Goal: Transaction & Acquisition: Book appointment/travel/reservation

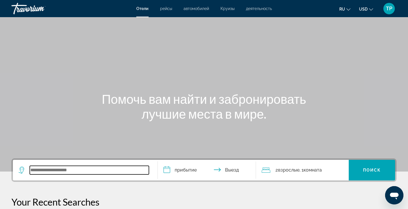
click at [47, 172] on input "Search widget" at bounding box center [89, 170] width 119 height 9
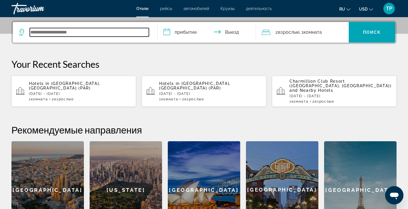
scroll to position [140, 0]
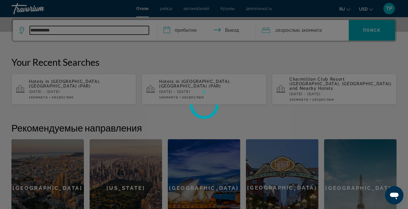
type input "**********"
click at [192, 34] on div at bounding box center [204, 104] width 408 height 209
click at [187, 29] on div at bounding box center [204, 104] width 408 height 209
click at [371, 32] on div at bounding box center [204, 104] width 408 height 209
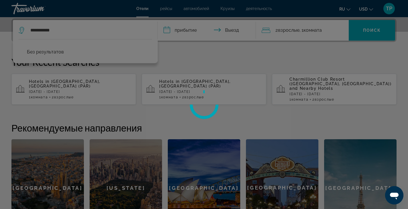
click at [60, 26] on div at bounding box center [204, 104] width 408 height 209
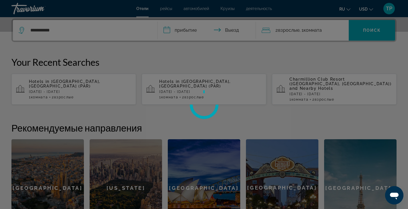
click at [60, 28] on div at bounding box center [204, 104] width 408 height 209
click at [90, 26] on div at bounding box center [204, 104] width 408 height 209
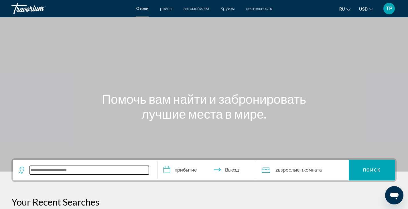
click at [75, 171] on input "Search widget" at bounding box center [89, 170] width 119 height 9
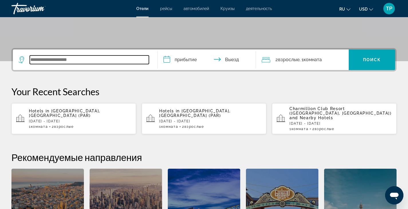
scroll to position [140, 0]
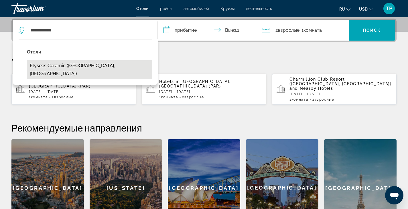
click at [58, 64] on button "Elysees Ceramic ([GEOGRAPHIC_DATA], [GEOGRAPHIC_DATA])" at bounding box center [89, 69] width 125 height 19
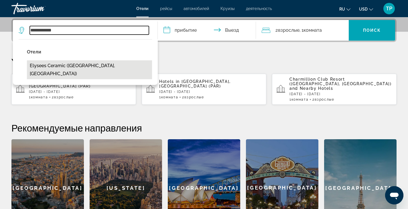
type input "**********"
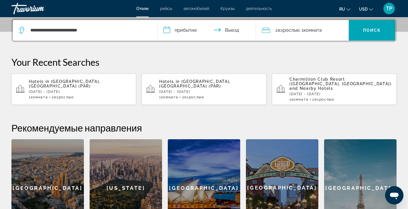
click at [181, 31] on input "**********" at bounding box center [208, 31] width 101 height 22
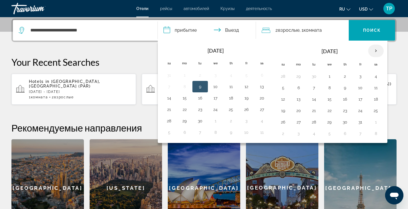
click at [374, 53] on th "Next month" at bounding box center [375, 51] width 15 height 13
click at [361, 121] on button "28" at bounding box center [360, 122] width 9 height 8
click at [281, 137] on button "30" at bounding box center [282, 134] width 9 height 8
type input "**********"
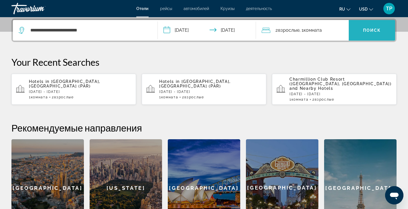
click at [361, 30] on span "Search widget" at bounding box center [372, 30] width 46 height 14
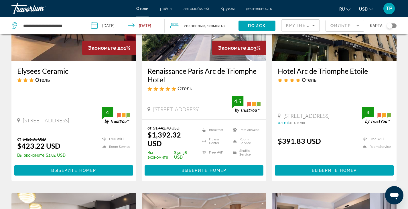
scroll to position [96, 0]
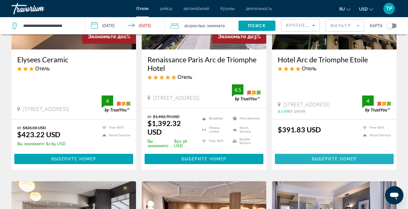
click at [320, 158] on span "Выберите номер" at bounding box center [334, 159] width 45 height 5
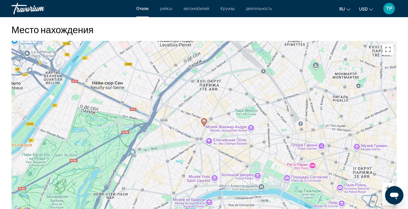
scroll to position [495, 0]
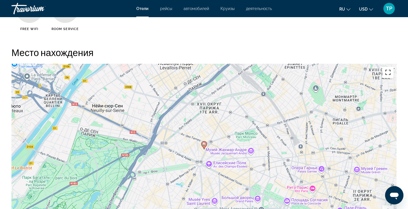
click at [389, 72] on button "Включить полноэкранный режим" at bounding box center [387, 72] width 11 height 11
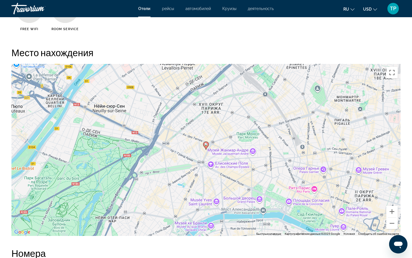
click at [389, 107] on div "Чтобы активировать перетаскивание с помощью клавиатуры, нажмите Alt + Ввод. Пос…" at bounding box center [205, 150] width 389 height 172
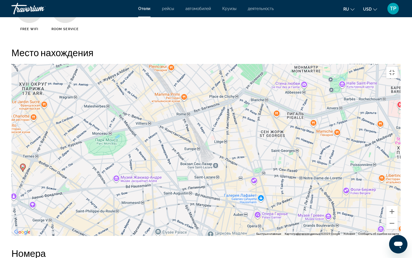
click at [389, 107] on div "Чтобы активировать перетаскивание с помощью клавиатуры, нажмите Alt + Ввод. Пос…" at bounding box center [205, 150] width 389 height 172
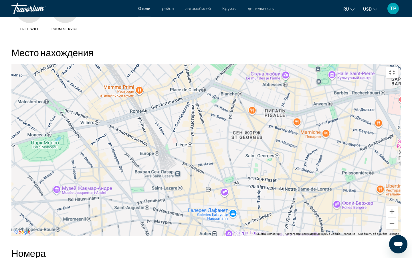
click at [389, 107] on div "Чтобы активировать перетаскивание с помощью клавиатуры, нажмите Alt + Ввод. Пос…" at bounding box center [205, 150] width 389 height 172
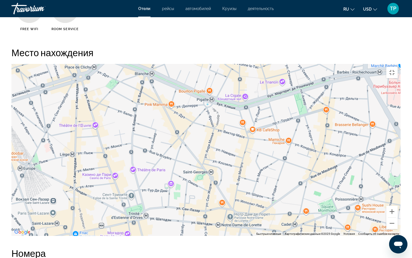
click at [389, 107] on div "Чтобы активировать перетаскивание с помощью клавиатуры, нажмите Alt + Ввод. Пос…" at bounding box center [205, 150] width 389 height 172
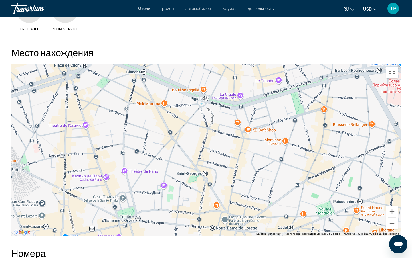
click at [389, 107] on div "Main content" at bounding box center [205, 150] width 389 height 172
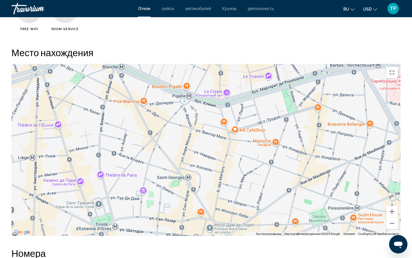
click at [389, 107] on div "Main content" at bounding box center [205, 150] width 389 height 172
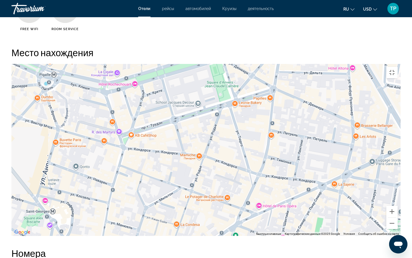
click at [389, 107] on div "Main content" at bounding box center [205, 150] width 389 height 172
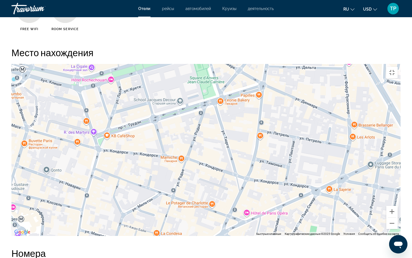
click at [389, 107] on div "Main content" at bounding box center [205, 150] width 389 height 172
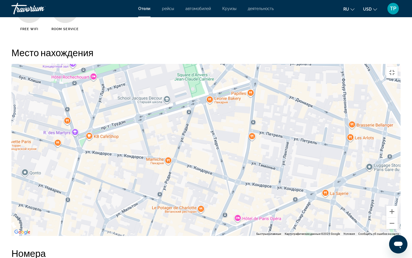
click at [389, 107] on div "Main content" at bounding box center [205, 150] width 389 height 172
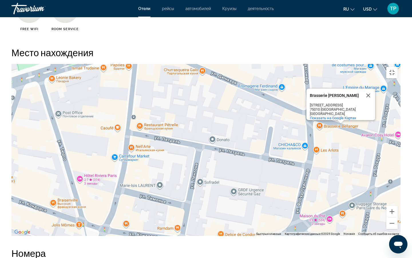
click at [389, 107] on div "Brasserie Bellanger Brasserie Bellanger 140 Rue du Faubourg Poissonnière 75010 …" at bounding box center [205, 150] width 389 height 172
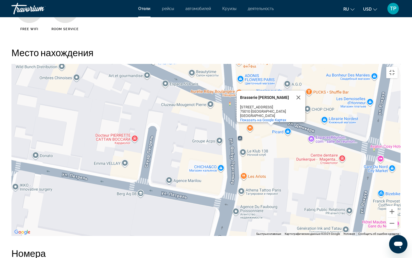
click at [389, 107] on div "Brasserie Bellanger Brasserie Bellanger 140 Rue du Faubourg Poissonnière 75010 …" at bounding box center [205, 150] width 389 height 172
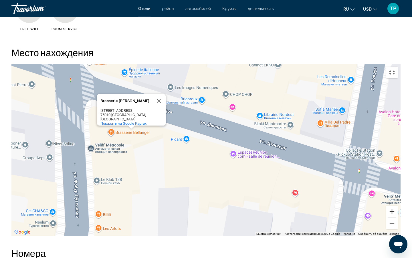
click at [398, 209] on button "Увеличить" at bounding box center [391, 210] width 11 height 11
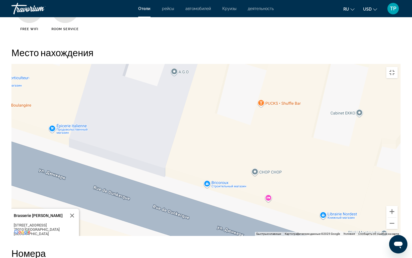
drag, startPoint x: 345, startPoint y: 129, endPoint x: 355, endPoint y: 257, distance: 128.8
click at [355, 209] on div "Brasserie Bellanger Brasserie Bellanger 140 Rue du Faubourg Poissonnière 75010 …" at bounding box center [205, 150] width 389 height 172
click at [398, 209] on button "Уменьшить" at bounding box center [391, 222] width 11 height 11
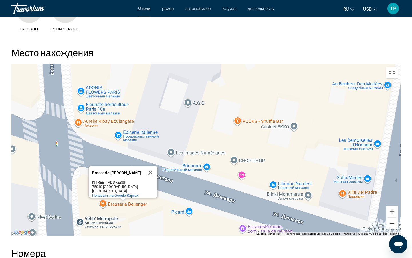
click at [398, 209] on button "Уменьшить" at bounding box center [391, 222] width 11 height 11
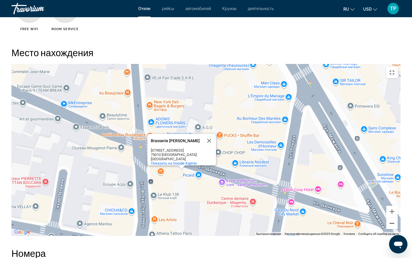
click at [398, 209] on button "Уменьшить" at bounding box center [391, 222] width 11 height 11
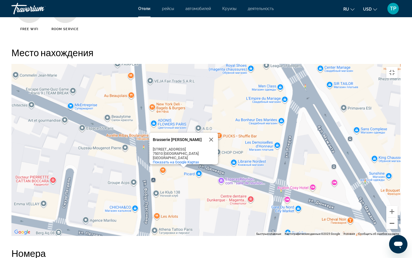
click at [398, 209] on button "Уменьшить" at bounding box center [391, 222] width 11 height 11
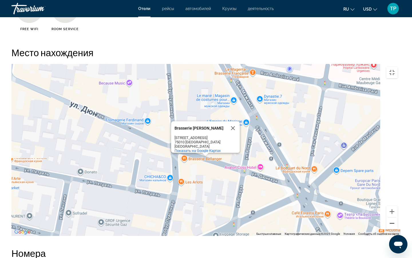
click at [398, 209] on button "Уменьшить" at bounding box center [391, 222] width 11 height 11
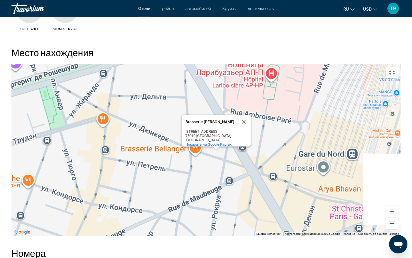
click at [398, 209] on button "Уменьшить" at bounding box center [391, 222] width 11 height 11
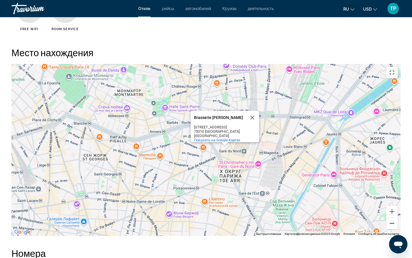
click at [398, 209] on button "Уменьшить" at bounding box center [391, 222] width 11 height 11
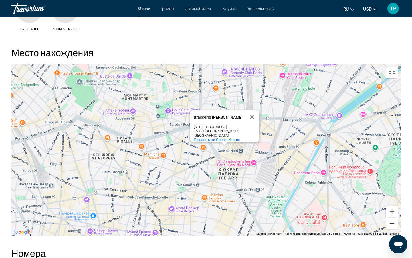
click at [398, 209] on button "Уменьшить" at bounding box center [391, 222] width 11 height 11
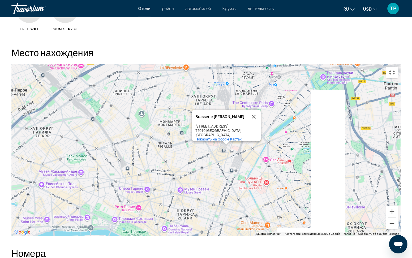
click at [398, 209] on button "Уменьшить" at bounding box center [391, 222] width 11 height 11
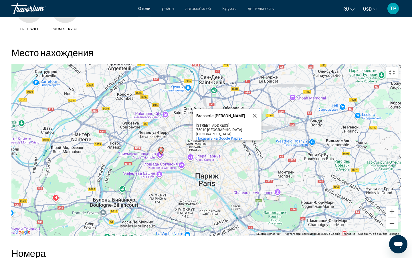
click at [398, 209] on button "Уменьшить" at bounding box center [391, 222] width 11 height 11
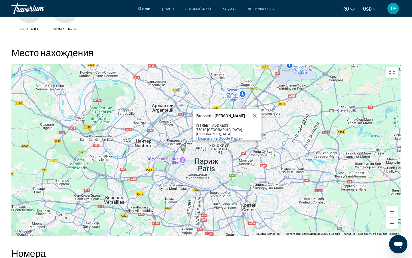
click at [398, 209] on button "Уменьшить" at bounding box center [391, 222] width 11 height 11
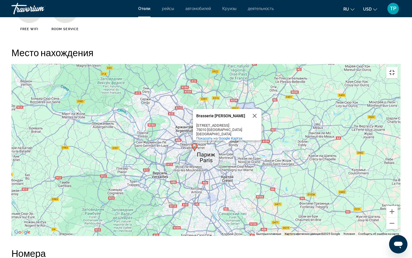
click at [398, 67] on button "Включить полноэкранный режим" at bounding box center [391, 72] width 11 height 11
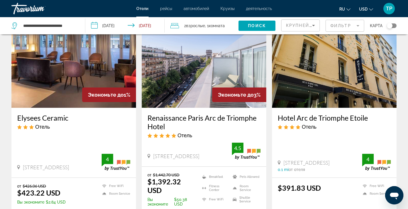
scroll to position [50, 0]
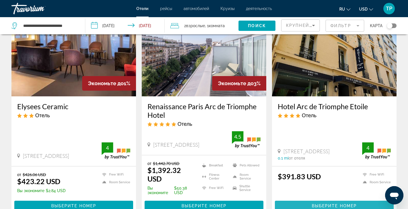
click at [351, 204] on span "Выберите номер" at bounding box center [334, 206] width 45 height 5
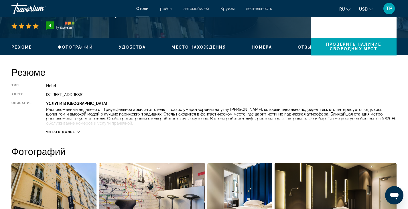
scroll to position [153, 0]
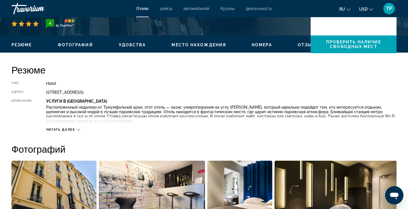
click at [80, 129] on icon "Main content" at bounding box center [78, 129] width 3 height 3
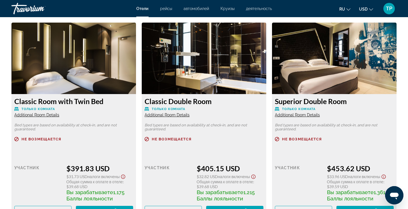
scroll to position [782, 0]
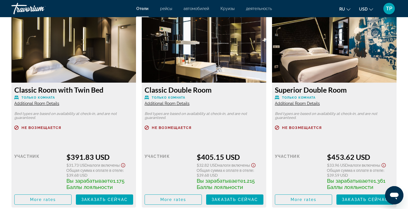
click at [126, 165] on icon "Show Taxes and Fees disclaimer" at bounding box center [123, 165] width 7 height 5
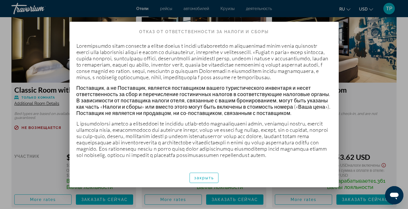
scroll to position [27, 0]
click at [206, 178] on span "закрыть" at bounding box center [204, 178] width 20 height 5
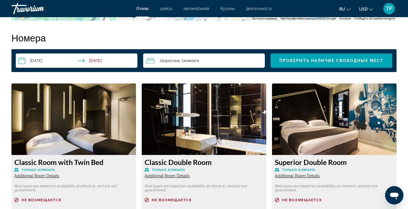
scroll to position [699, 0]
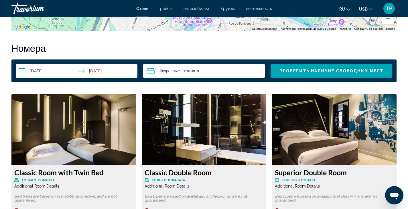
click at [163, 72] on span "Взрослые" at bounding box center [171, 70] width 18 height 5
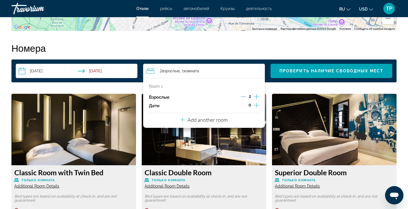
click at [257, 94] on icon "Increment adults" at bounding box center [256, 96] width 5 height 7
click at [306, 73] on span "Проверить наличие свободных мест" at bounding box center [331, 71] width 104 height 5
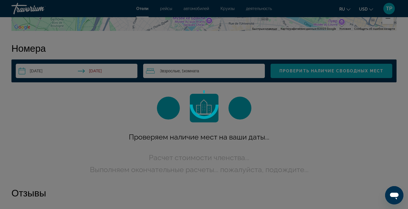
scroll to position [707, 0]
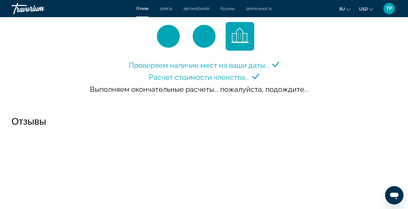
scroll to position [771, 0]
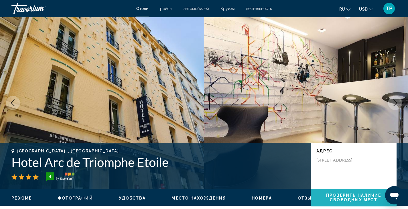
click at [343, 194] on span "Проверить наличие свободных мест" at bounding box center [353, 197] width 55 height 9
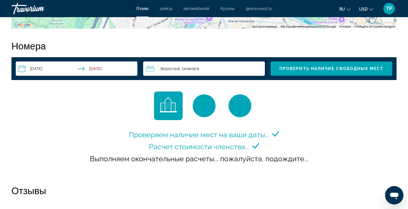
scroll to position [707, 0]
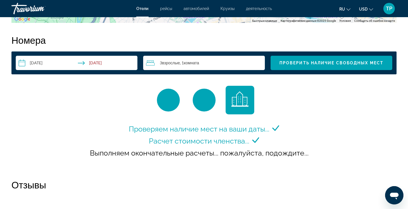
click at [162, 61] on span "3 Взрослый Взрослые" at bounding box center [170, 63] width 20 height 5
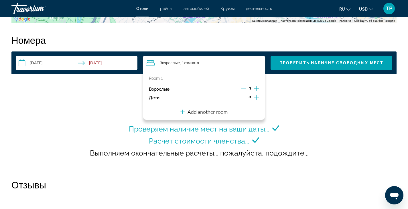
click at [243, 88] on icon "Decrement adults" at bounding box center [243, 88] width 5 height 5
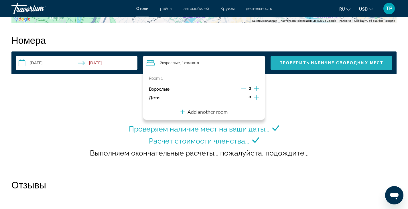
click at [321, 65] on span "Проверить наличие свободных мест" at bounding box center [331, 63] width 104 height 5
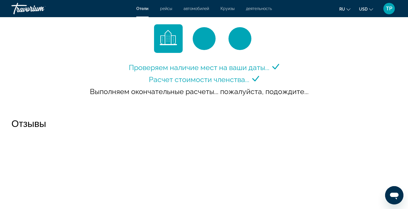
scroll to position [773, 0]
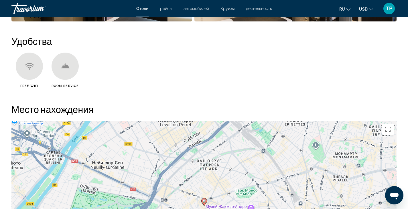
scroll to position [411, 0]
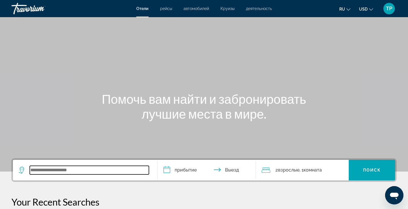
click at [69, 168] on input "Search widget" at bounding box center [89, 170] width 119 height 9
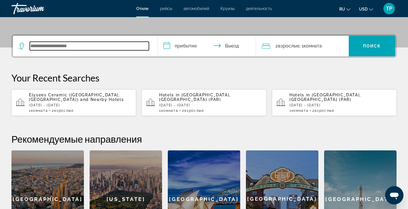
scroll to position [140, 0]
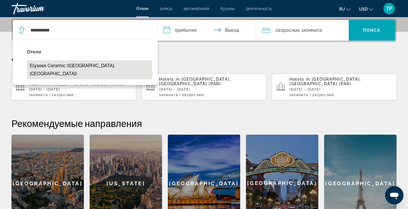
click at [49, 68] on button "Elysees Ceramic ([GEOGRAPHIC_DATA], [GEOGRAPHIC_DATA])" at bounding box center [89, 69] width 125 height 19
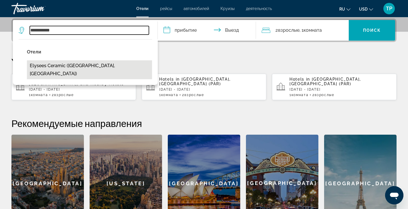
type input "**********"
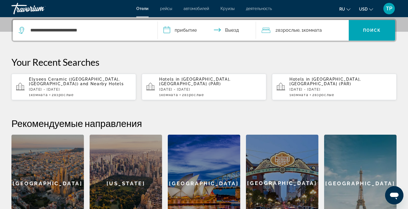
click at [179, 35] on input "**********" at bounding box center [208, 31] width 101 height 22
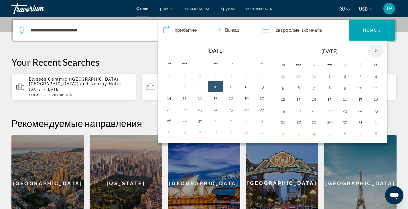
click at [373, 53] on th "Next month" at bounding box center [375, 51] width 15 height 13
click at [361, 123] on button "28" at bounding box center [360, 122] width 9 height 8
click at [280, 135] on button "30" at bounding box center [282, 134] width 9 height 8
type input "**********"
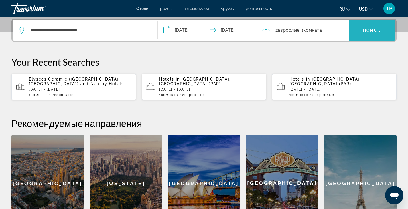
click at [379, 32] on span "Поиск" at bounding box center [372, 30] width 18 height 5
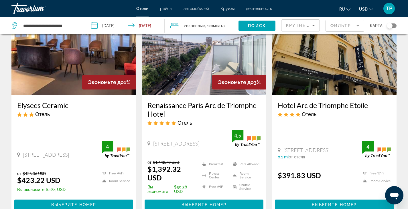
scroll to position [57, 0]
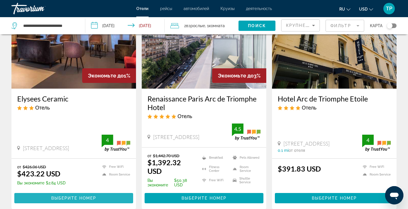
click at [71, 198] on span "Выберите номер" at bounding box center [73, 198] width 45 height 5
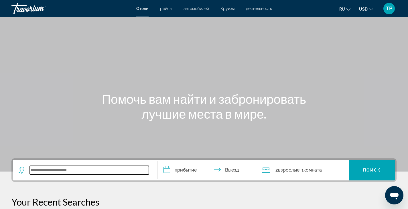
click at [46, 171] on input "Search widget" at bounding box center [89, 170] width 119 height 9
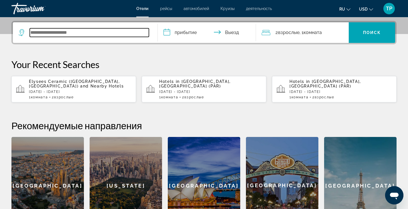
scroll to position [140, 0]
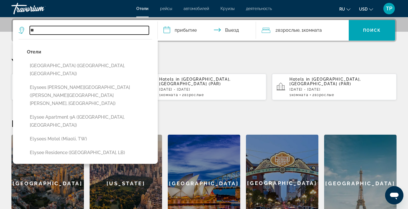
type input "*"
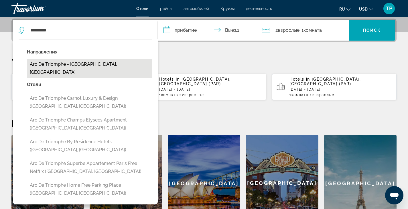
click at [70, 65] on button "Arc De Triomphe - [GEOGRAPHIC_DATA], [GEOGRAPHIC_DATA]" at bounding box center [89, 68] width 125 height 19
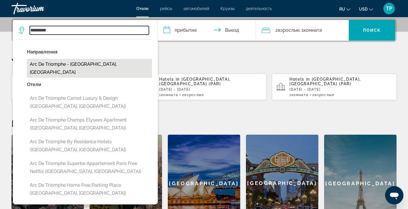
type input "**********"
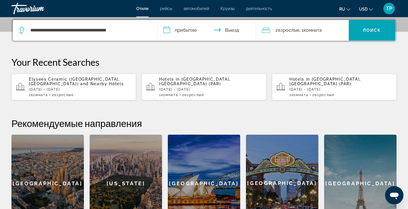
click at [191, 27] on input "**********" at bounding box center [208, 31] width 101 height 22
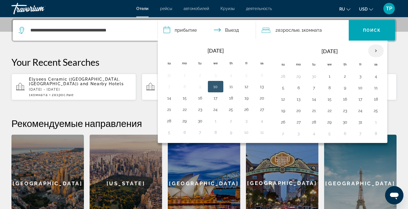
click at [375, 52] on th "Next month" at bounding box center [375, 51] width 15 height 13
click at [362, 122] on button "28" at bounding box center [360, 122] width 9 height 8
click at [283, 136] on button "30" at bounding box center [282, 134] width 9 height 8
type input "**********"
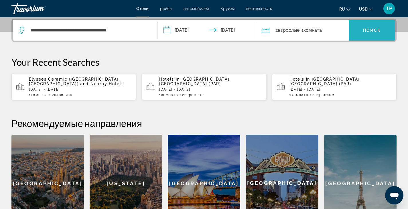
click at [376, 31] on span "Поиск" at bounding box center [372, 30] width 18 height 5
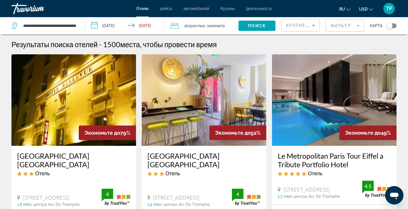
click at [77, 23] on div "**********" at bounding box center [45, 25] width 68 height 17
click at [74, 25] on input "**********" at bounding box center [50, 25] width 54 height 9
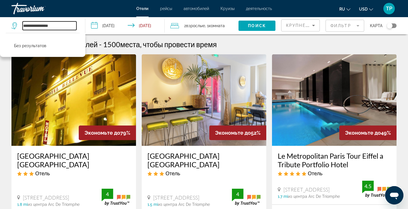
click at [55, 24] on input "**********" at bounding box center [50, 25] width 54 height 9
click at [58, 25] on input "**********" at bounding box center [50, 25] width 54 height 9
type input "*"
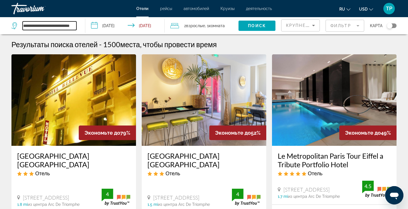
click at [72, 26] on input "**********" at bounding box center [50, 25] width 54 height 9
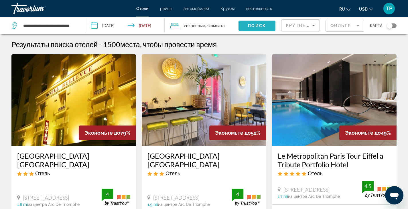
click at [250, 28] on span "Поиск" at bounding box center [257, 25] width 18 height 5
click at [263, 24] on span "Поиск" at bounding box center [257, 25] width 18 height 5
click at [80, 27] on app-destination-search "**********" at bounding box center [42, 25] width 85 height 17
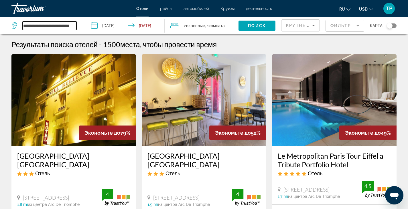
click at [76, 26] on input "**********" at bounding box center [50, 25] width 54 height 9
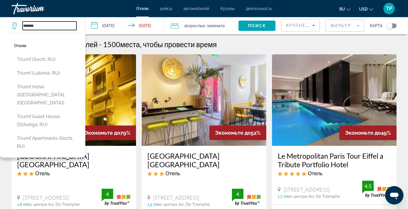
click at [45, 26] on input "******" at bounding box center [50, 25] width 54 height 9
type input "*"
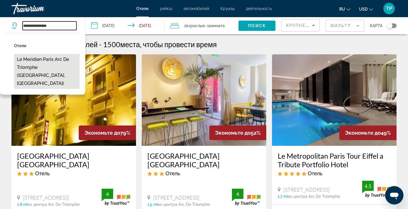
drag, startPoint x: 45, startPoint y: 26, endPoint x: 34, endPoint y: 64, distance: 39.4
click at [34, 34] on div "**********" at bounding box center [45, 25] width 68 height 17
click at [34, 64] on button "Le Meridien Paris Arc De Triomphe ([GEOGRAPHIC_DATA], [GEOGRAPHIC_DATA])" at bounding box center [47, 71] width 66 height 35
type input "**********"
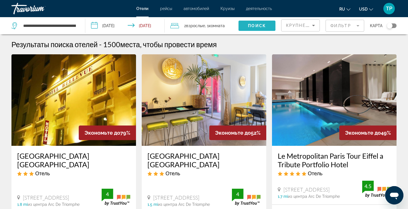
click at [264, 27] on span "Поиск" at bounding box center [257, 25] width 18 height 5
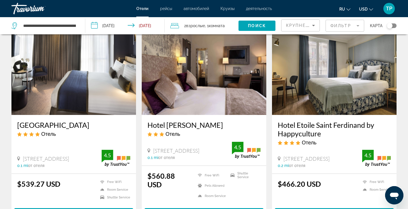
scroll to position [469, 0]
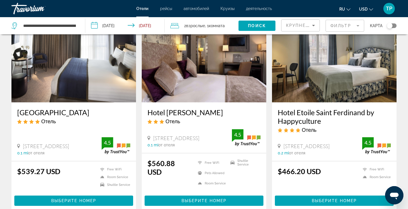
click at [371, 7] on icon "Change currency" at bounding box center [371, 9] width 4 height 4
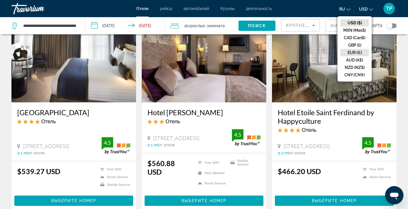
click at [351, 52] on button "EUR (€)" at bounding box center [354, 52] width 28 height 7
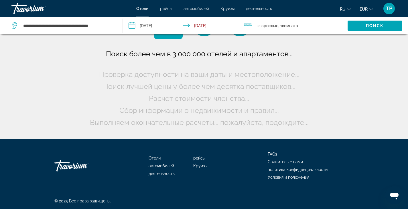
scroll to position [0, 0]
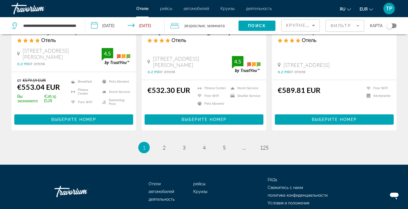
scroll to position [778, 0]
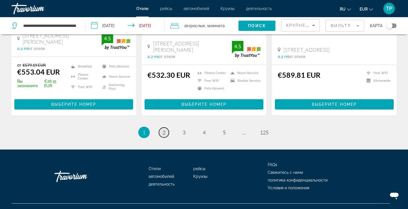
click at [165, 128] on link "page 2" at bounding box center [164, 133] width 10 height 10
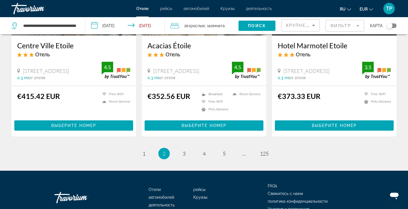
scroll to position [745, 0]
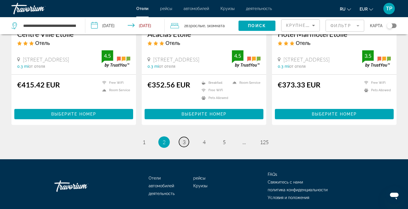
click at [185, 145] on span "3" at bounding box center [184, 142] width 3 height 6
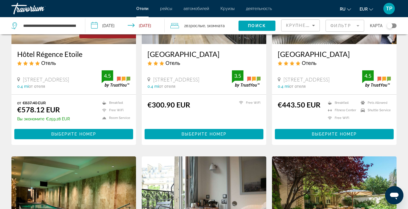
scroll to position [533, 0]
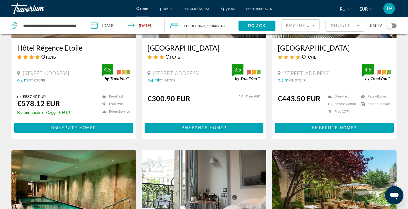
click at [372, 6] on button "EUR USD ($) MXN (Mex$) CAD (Can$) GBP (£) EUR (€) AUD (A$) NZD (NZ$) CNY (CN¥)" at bounding box center [365, 9] width 13 height 8
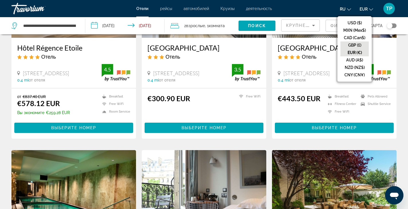
click at [353, 45] on button "GBP (£)" at bounding box center [354, 44] width 28 height 7
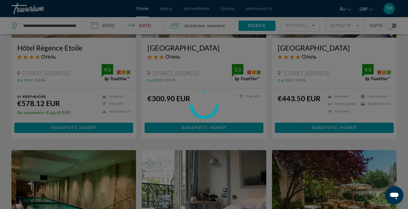
scroll to position [0, 0]
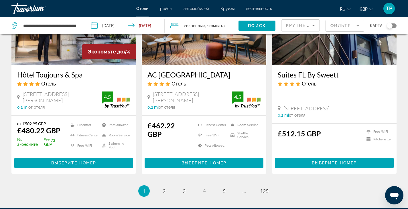
scroll to position [725, 0]
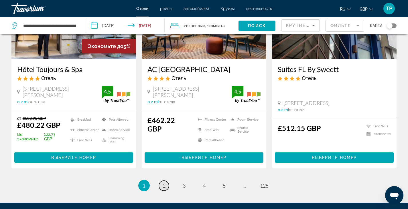
click at [162, 181] on link "page 2" at bounding box center [164, 186] width 10 height 10
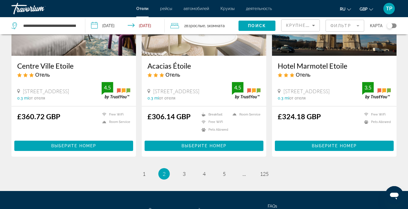
scroll to position [734, 0]
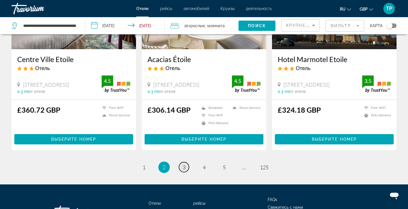
click at [183, 164] on span "3" at bounding box center [184, 167] width 3 height 6
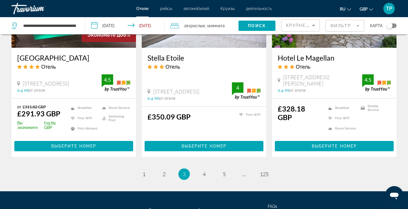
scroll to position [735, 0]
click at [206, 169] on link "page 4" at bounding box center [204, 174] width 10 height 10
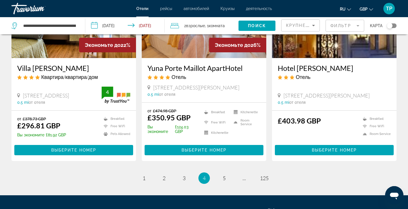
scroll to position [745, 0]
